Goal: Task Accomplishment & Management: Manage account settings

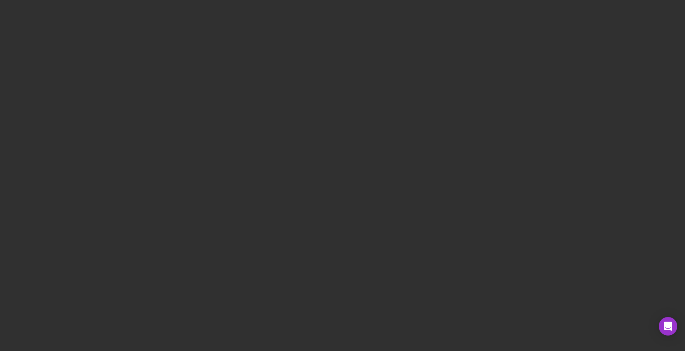
click at [280, 111] on div at bounding box center [342, 175] width 685 height 351
click at [278, 110] on div at bounding box center [342, 175] width 685 height 351
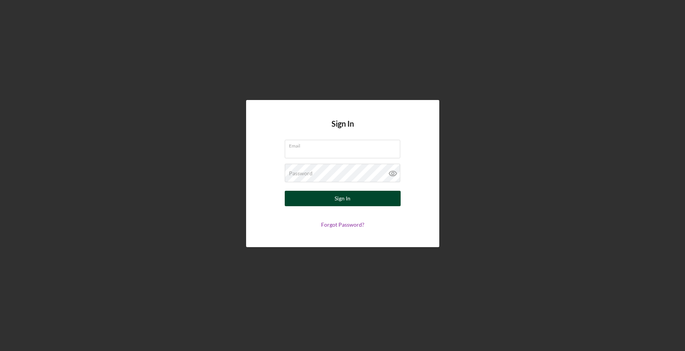
type input "[EMAIL_ADDRESS][DOMAIN_NAME]"
click at [338, 195] on div "Sign In" at bounding box center [343, 198] width 16 height 15
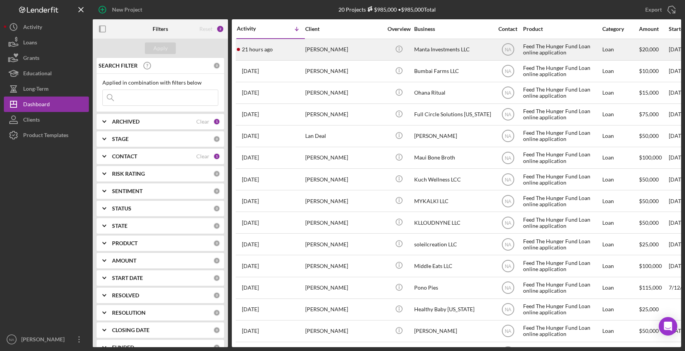
click at [364, 48] on div "Maryeliza Gil" at bounding box center [343, 49] width 77 height 20
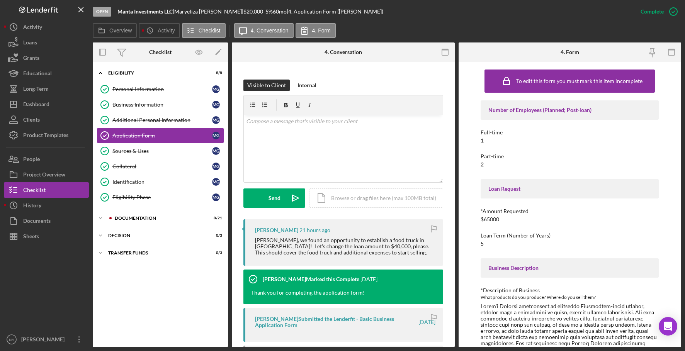
scroll to position [111, 0]
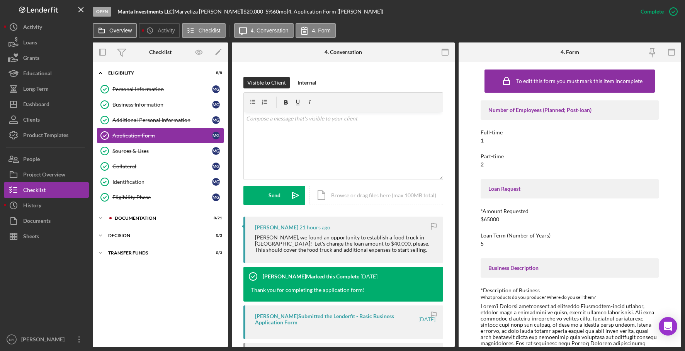
click at [126, 27] on button "Overview" at bounding box center [115, 30] width 44 height 15
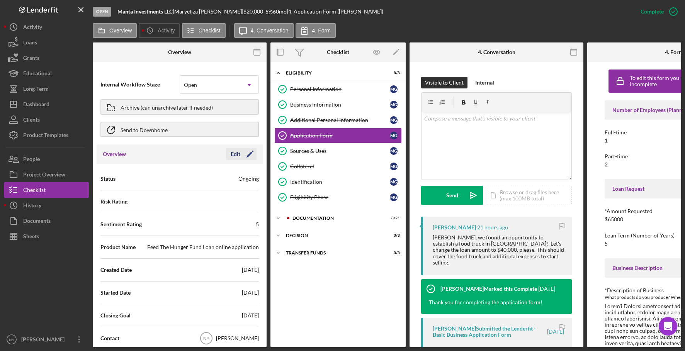
click at [240, 153] on icon "Icon/Edit" at bounding box center [249, 154] width 19 height 19
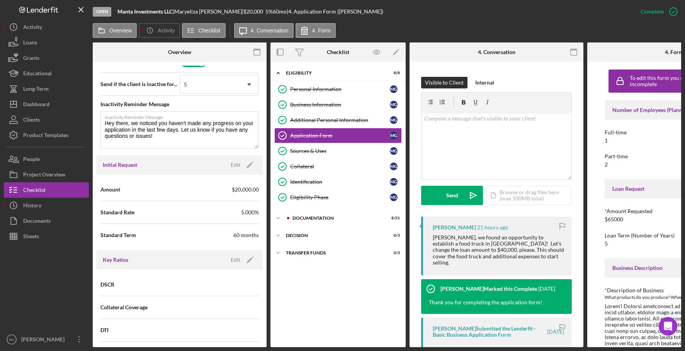
scroll to position [436, 0]
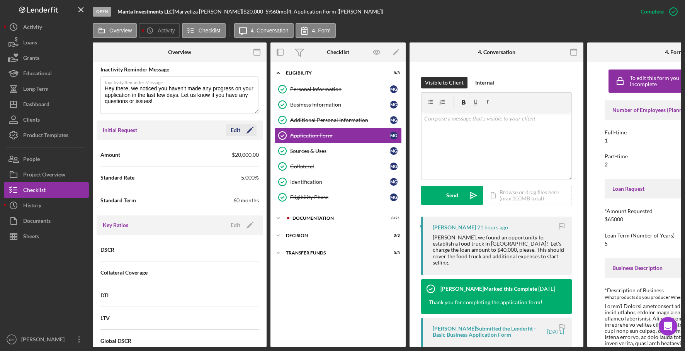
click at [246, 128] on icon "Icon/Edit" at bounding box center [249, 130] width 19 height 19
click at [210, 151] on input "$20,000" at bounding box center [219, 154] width 79 height 19
type input "$2"
type input "$40,000"
click at [243, 127] on div "Save" at bounding box center [243, 130] width 11 height 12
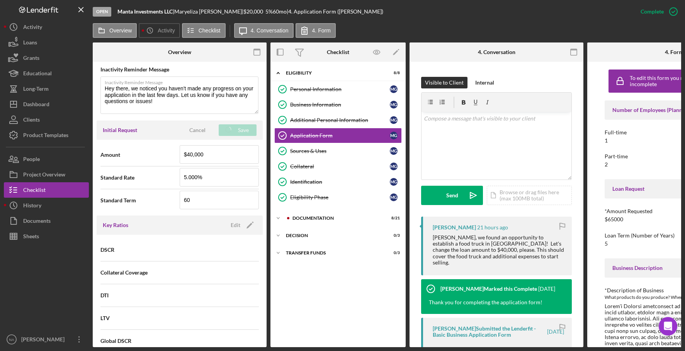
type textarea "Here's a snapshot of information that has been fully approved, as well as the i…"
click at [247, 129] on icon "Icon/Edit" at bounding box center [249, 130] width 19 height 19
click at [190, 177] on input "5.000%" at bounding box center [219, 177] width 79 height 19
type input "5.500%"
click at [245, 128] on div "Save" at bounding box center [243, 130] width 11 height 12
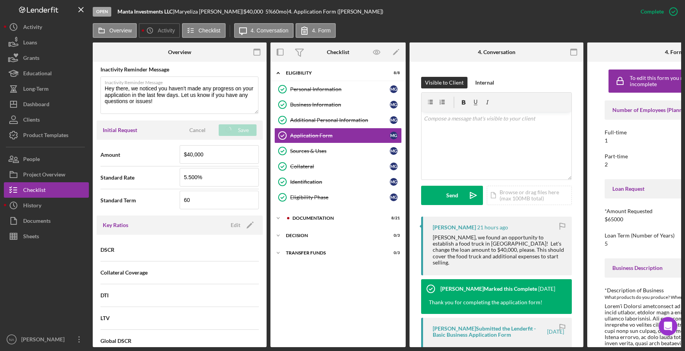
type textarea "Here's a snapshot of information that has been fully approved, as well as the i…"
click at [464, 132] on div "v Color teal Color pink Remove color Add row above Add row below Add column bef…" at bounding box center [497, 146] width 150 height 68
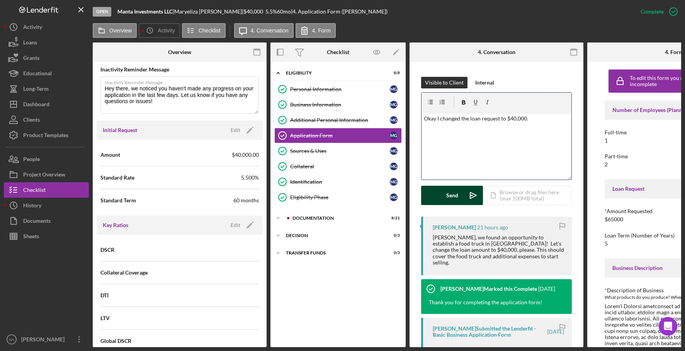
click at [455, 194] on div "Send" at bounding box center [452, 195] width 12 height 19
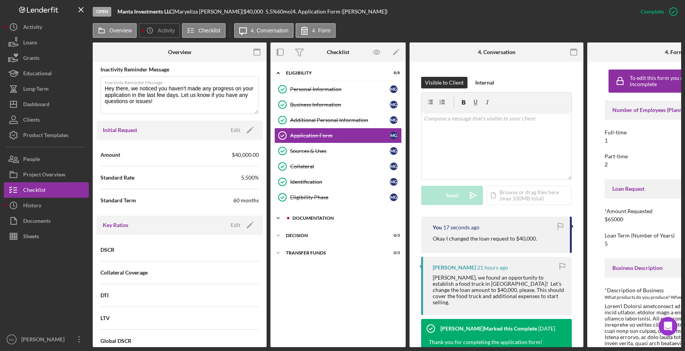
click at [327, 217] on div "Documentation" at bounding box center [345, 218] width 104 height 5
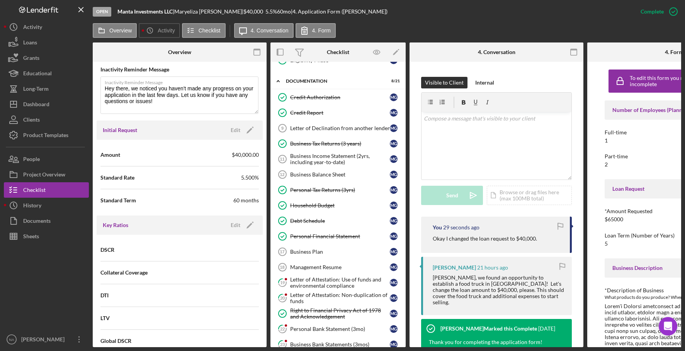
scroll to position [146, 0]
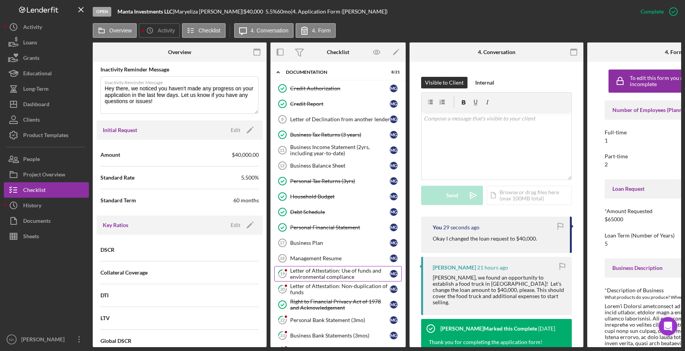
click at [356, 273] on div "Letter of Attestation: Use of funds and environmental compliance" at bounding box center [340, 274] width 100 height 12
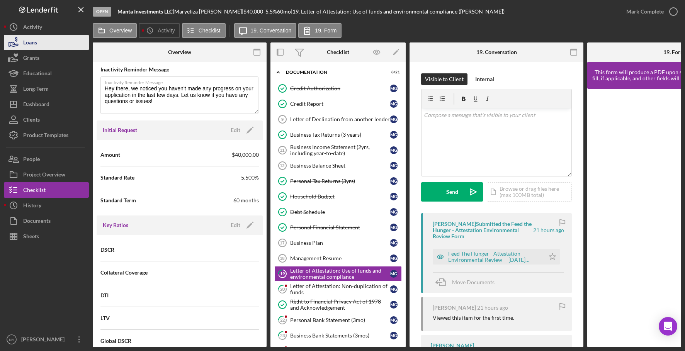
type textarea "Here's a snapshot of information that has been fully approved, as well as the i…"
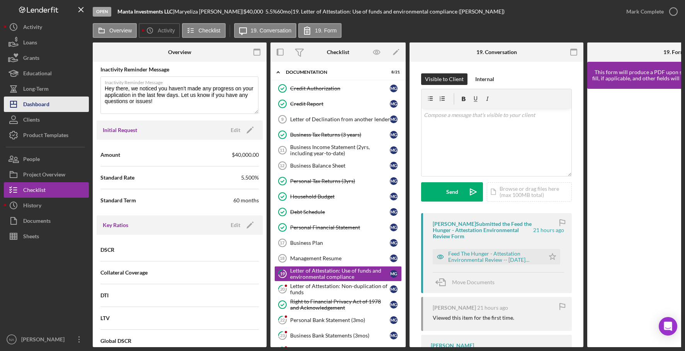
click at [44, 100] on div "Dashboard" at bounding box center [36, 105] width 26 height 17
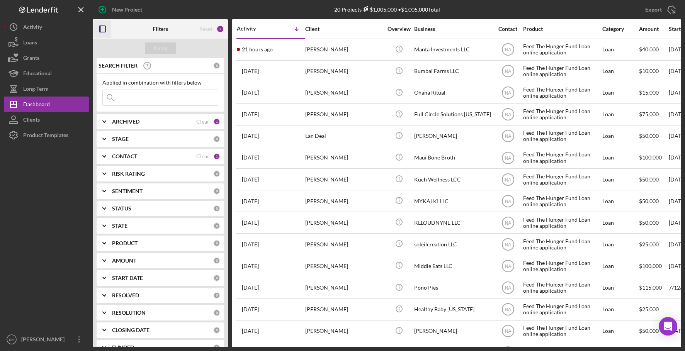
click at [103, 29] on icon "button" at bounding box center [102, 28] width 17 height 17
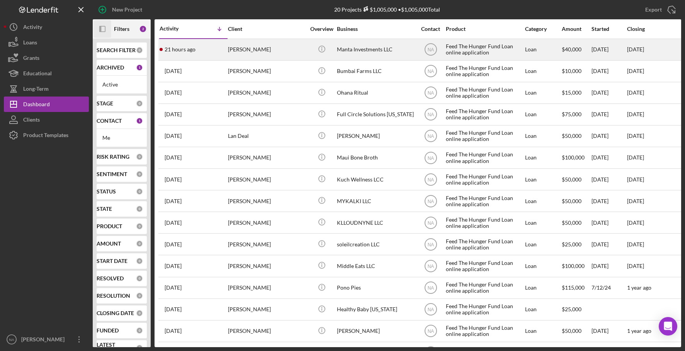
click at [277, 46] on div "Maryeliza Gil" at bounding box center [266, 49] width 77 height 20
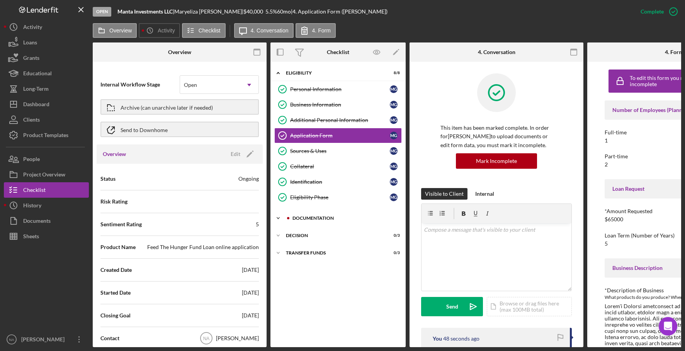
click at [311, 216] on div "Documentation" at bounding box center [345, 218] width 104 height 5
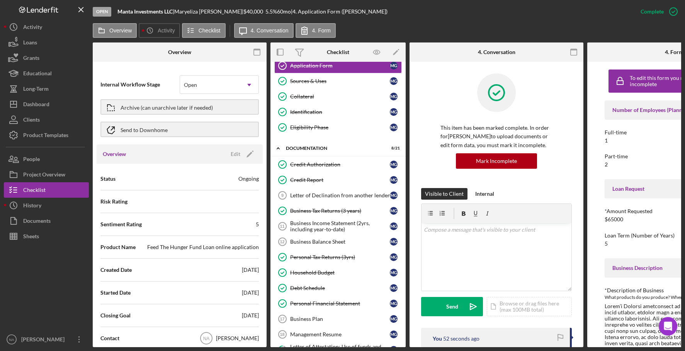
scroll to position [87, 0]
